Goal: Information Seeking & Learning: Find specific fact

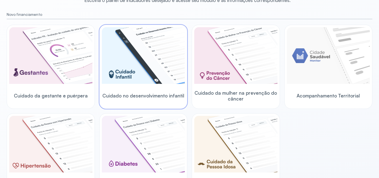
scroll to position [56, 0]
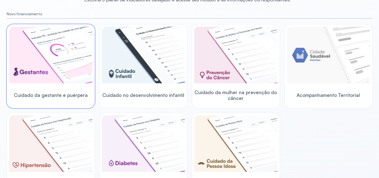
click at [51, 53] on img at bounding box center [50, 55] width 83 height 57
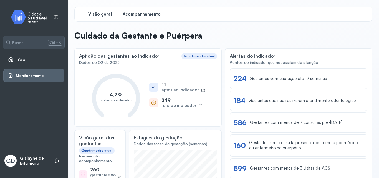
click at [142, 13] on span "Acompanhamento" at bounding box center [142, 14] width 38 height 5
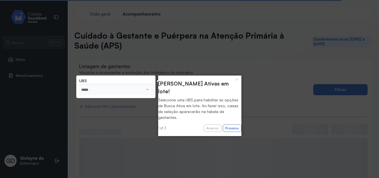
click at [147, 90] on div at bounding box center [146, 89] width 7 height 11
click at [225, 124] on button "Próximo" at bounding box center [232, 128] width 19 height 8
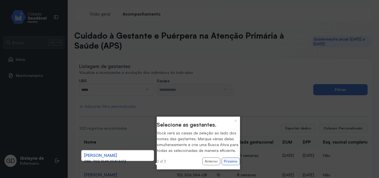
click at [227, 165] on button "Próximo" at bounding box center [231, 161] width 19 height 8
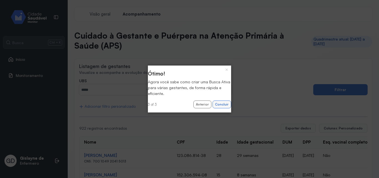
click at [221, 104] on button "Concluir" at bounding box center [222, 105] width 19 height 8
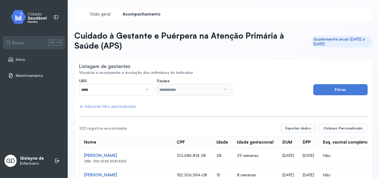
click at [123, 89] on input "*****" at bounding box center [111, 89] width 64 height 11
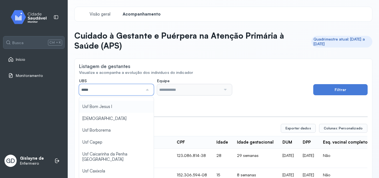
scroll to position [83, 0]
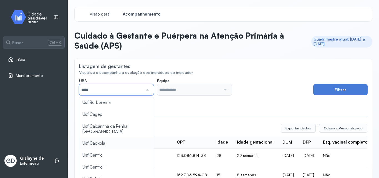
type input "*****"
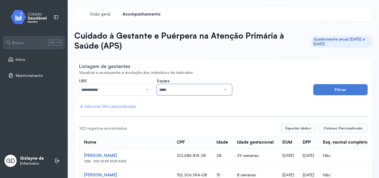
click at [175, 90] on input "*****" at bounding box center [189, 89] width 64 height 11
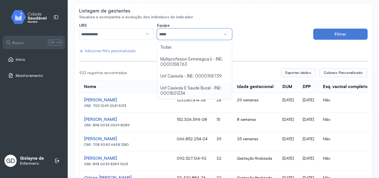
scroll to position [28, 0]
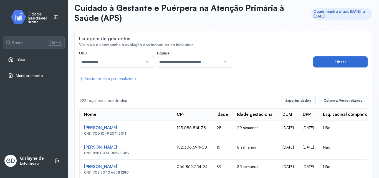
click at [344, 62] on button "Filtrar" at bounding box center [340, 61] width 54 height 11
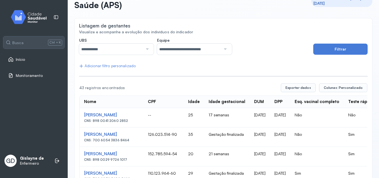
scroll to position [31, 0]
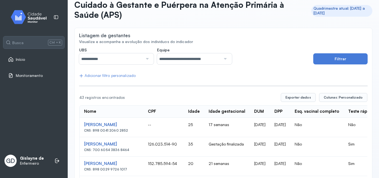
click at [113, 76] on div "Adicionar filtro personalizado" at bounding box center [107, 75] width 57 height 5
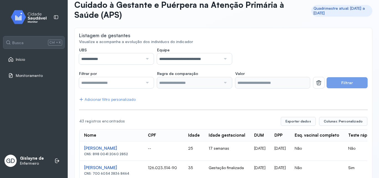
click at [148, 84] on div at bounding box center [146, 82] width 7 height 11
click at [265, 52] on div "**********" at bounding box center [194, 55] width 231 height 17
click at [132, 83] on input "text" at bounding box center [111, 82] width 64 height 11
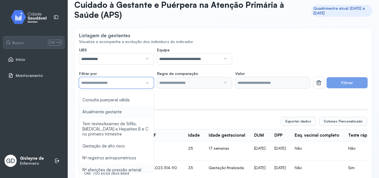
type input "*******"
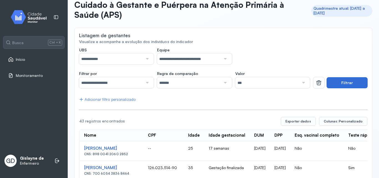
click at [352, 83] on button "Filtrar" at bounding box center [347, 82] width 41 height 11
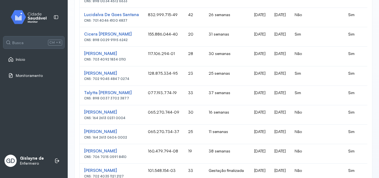
scroll to position [86, 0]
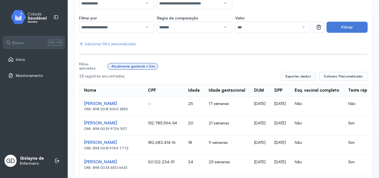
click at [290, 109] on td "[DATE]" at bounding box center [280, 106] width 20 height 19
click at [290, 105] on td "[DATE]" at bounding box center [280, 106] width 20 height 19
click at [117, 104] on div "[PERSON_NAME]" at bounding box center [111, 103] width 55 height 5
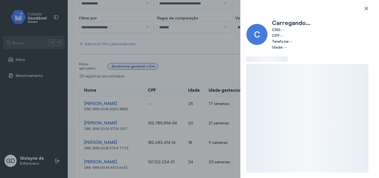
click at [366, 8] on icon at bounding box center [366, 8] width 3 height 3
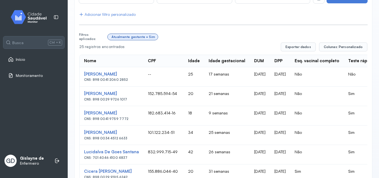
scroll to position [114, 0]
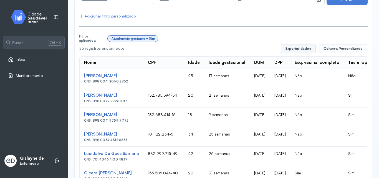
click at [301, 51] on button "Exportar dados" at bounding box center [298, 48] width 35 height 9
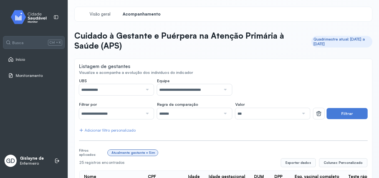
scroll to position [83, 0]
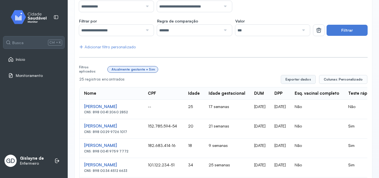
click at [295, 80] on button "Exportar dados" at bounding box center [298, 79] width 35 height 9
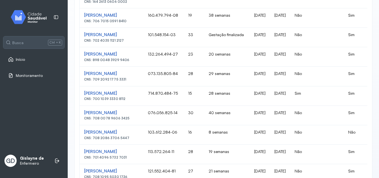
scroll to position [426, 0]
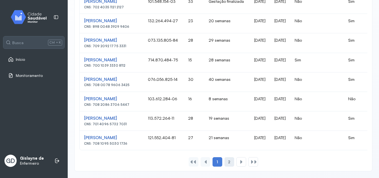
click at [237, 162] on div "2" at bounding box center [242, 161] width 10 height 9
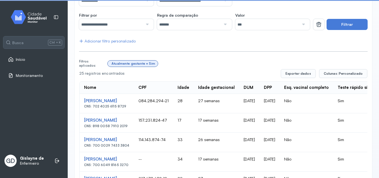
scroll to position [134, 0]
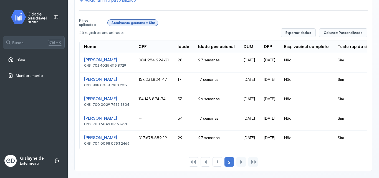
click at [155, 133] on td "017.678.682-19" at bounding box center [153, 140] width 39 height 19
click at [88, 44] on div "Nome" at bounding box center [90, 46] width 12 height 5
click at [89, 44] on div "Nome" at bounding box center [90, 46] width 12 height 5
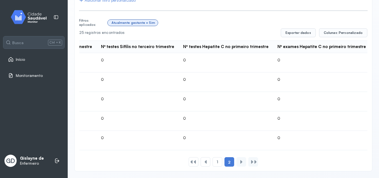
scroll to position [0, 1452]
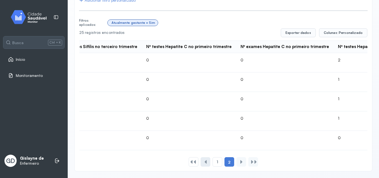
click at [204, 164] on div at bounding box center [206, 162] width 4 height 4
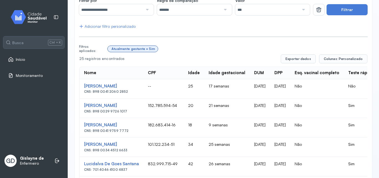
scroll to position [51, 0]
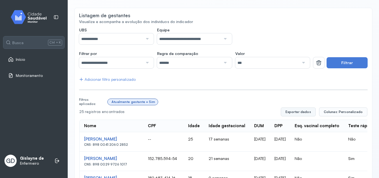
click at [297, 111] on button "Exportar dados" at bounding box center [298, 111] width 35 height 9
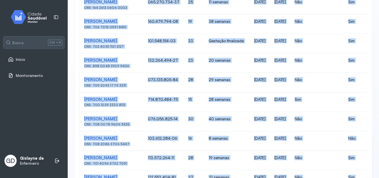
scroll to position [426, 0]
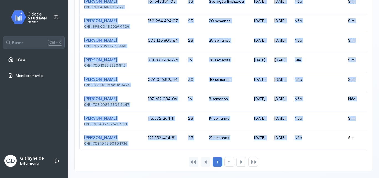
drag, startPoint x: 83, startPoint y: 137, endPoint x: 339, endPoint y: 137, distance: 256.6
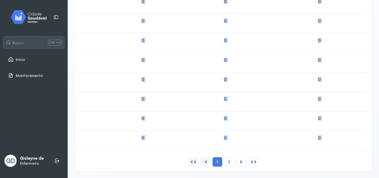
copy div "Loremi Dolors Ame Consec ADI: 167 6895 7428 1306 -- 65 78 elitsed 13/42/6484 76…"
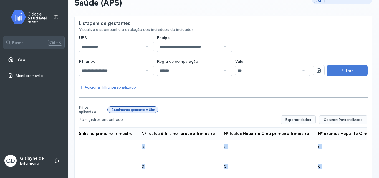
scroll to position [93, 0]
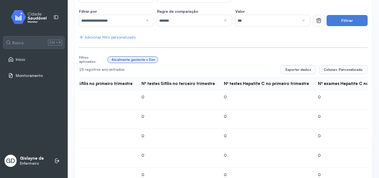
click at [224, 84] on div "Nº testes Hepatite C no primeiro trimestre" at bounding box center [266, 83] width 85 height 5
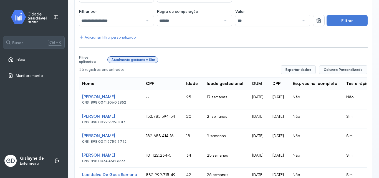
scroll to position [0, 0]
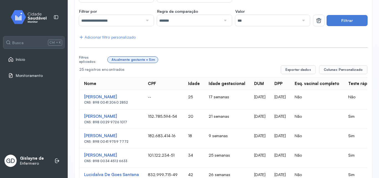
click at [89, 83] on div "Nome" at bounding box center [90, 83] width 12 height 5
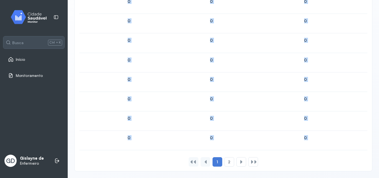
scroll to position [0, 1464]
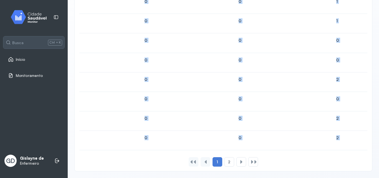
drag, startPoint x: 84, startPoint y: 80, endPoint x: 349, endPoint y: 137, distance: 271.7
copy table "Lore IPS Dolor Sitam consectetur ADI ELI Sed. doeiusm temporin Utlab etdolo mag…"
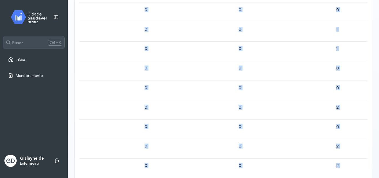
scroll to position [0, 1384]
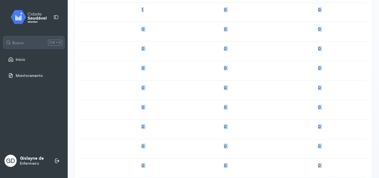
copy div "Lore IPS Dolor Sitam consectetur ADI ELI Sed. doeiusm temporin Utlab etdolo mag…"
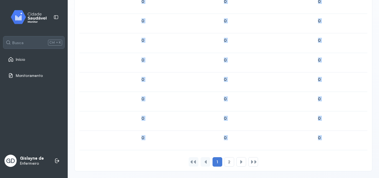
scroll to position [426, 0]
click at [239, 163] on div at bounding box center [241, 162] width 4 height 4
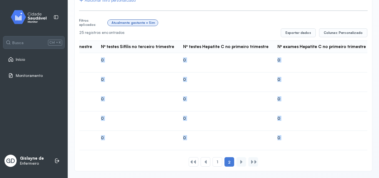
scroll to position [0, 1452]
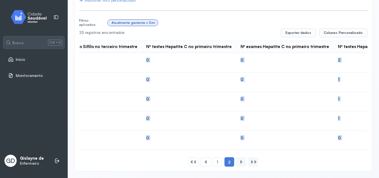
drag, startPoint x: 82, startPoint y: 54, endPoint x: 334, endPoint y: 138, distance: 265.7
copy tbody "Lor Ipsum Do Sitametc Adipisc ELI: 809 9691 5716 4816 966.180.152-98 50 29 sedd…"
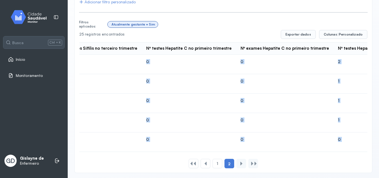
scroll to position [134, 0]
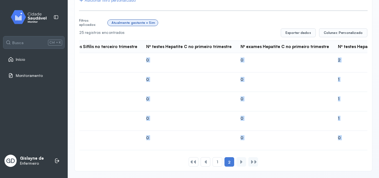
click at [236, 111] on td "0" at bounding box center [284, 120] width 97 height 19
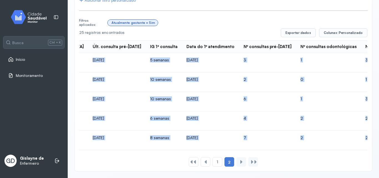
scroll to position [0, 423]
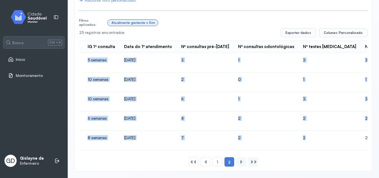
drag, startPoint x: 79, startPoint y: 54, endPoint x: 125, endPoint y: 132, distance: 90.4
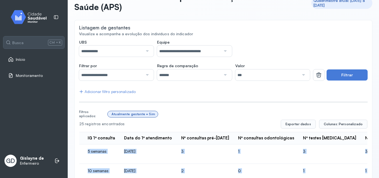
scroll to position [23, 0]
